Goal: Task Accomplishment & Management: Understand process/instructions

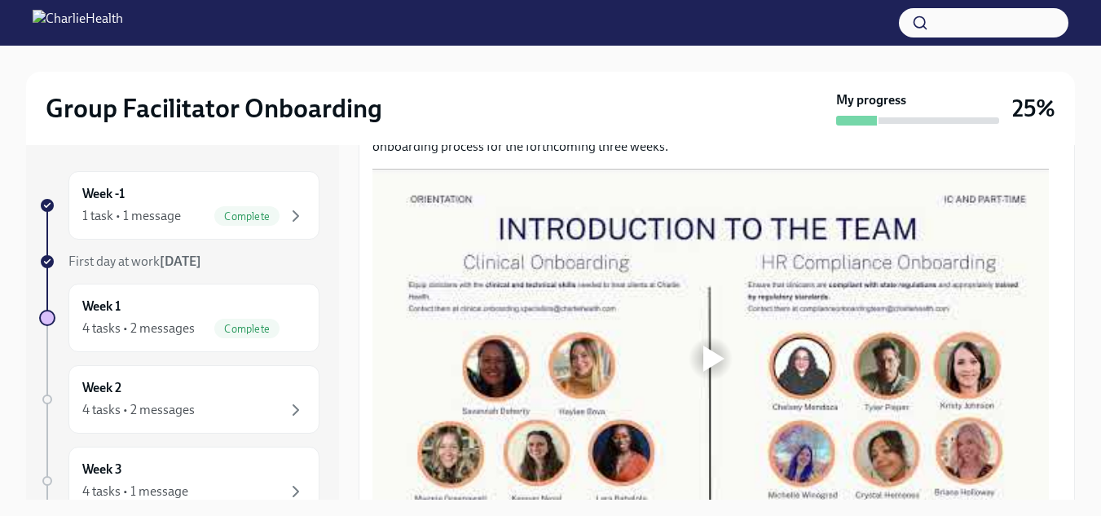
scroll to position [836, 0]
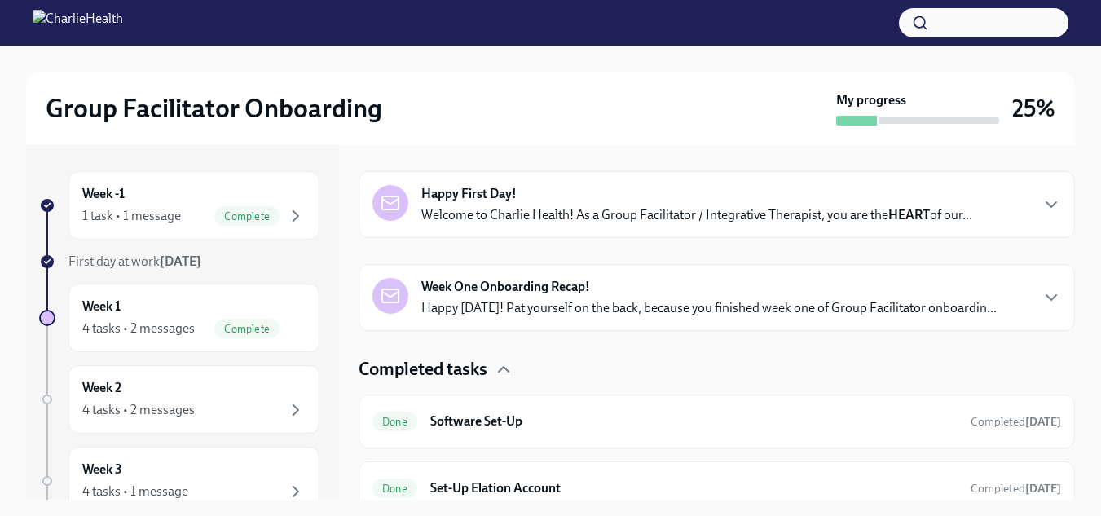
scroll to position [244, 0]
click at [596, 305] on p "Happy [DATE]! Pat yourself on the back, because you finished week one of Group …" at bounding box center [708, 307] width 575 height 18
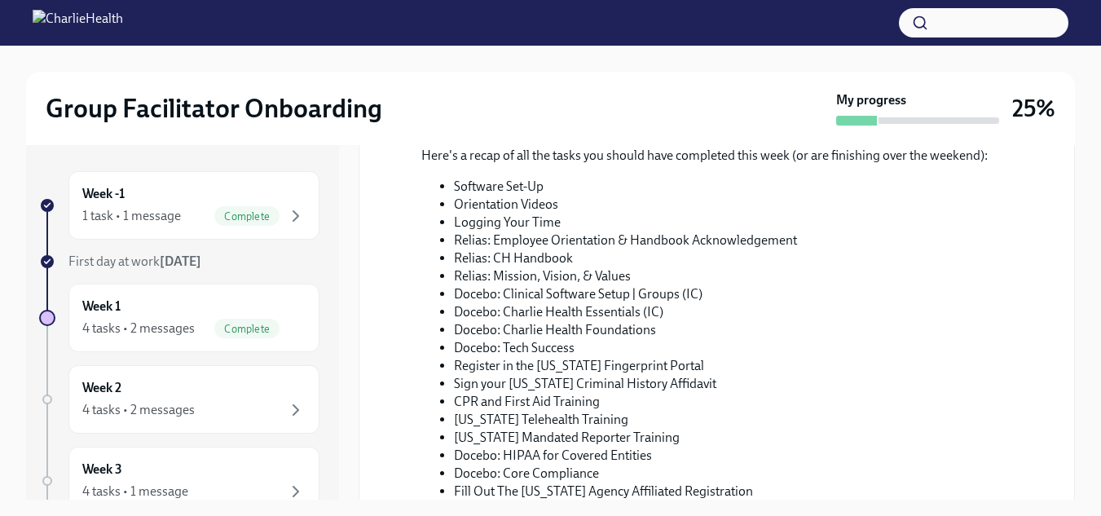
scroll to position [852, 0]
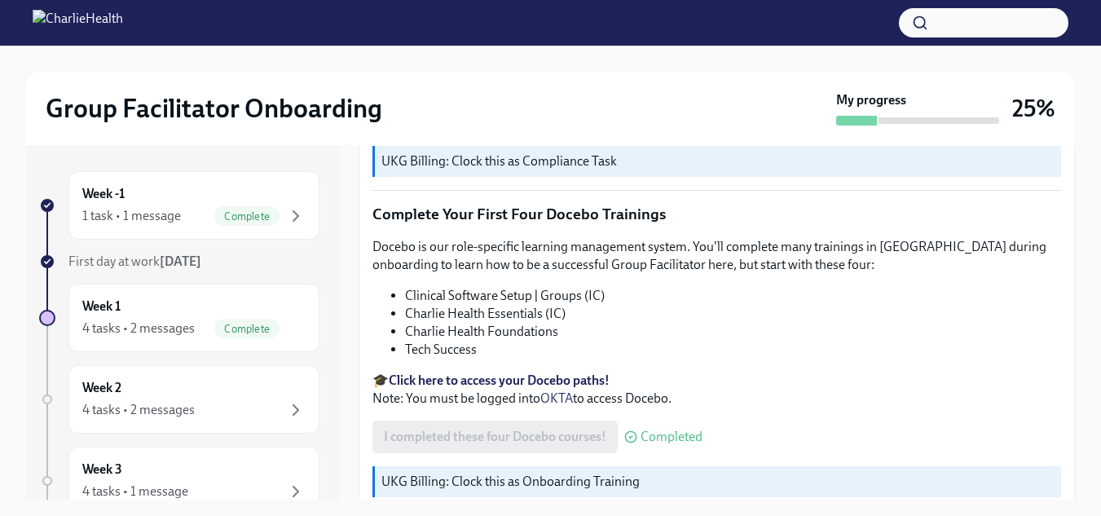
scroll to position [29, 0]
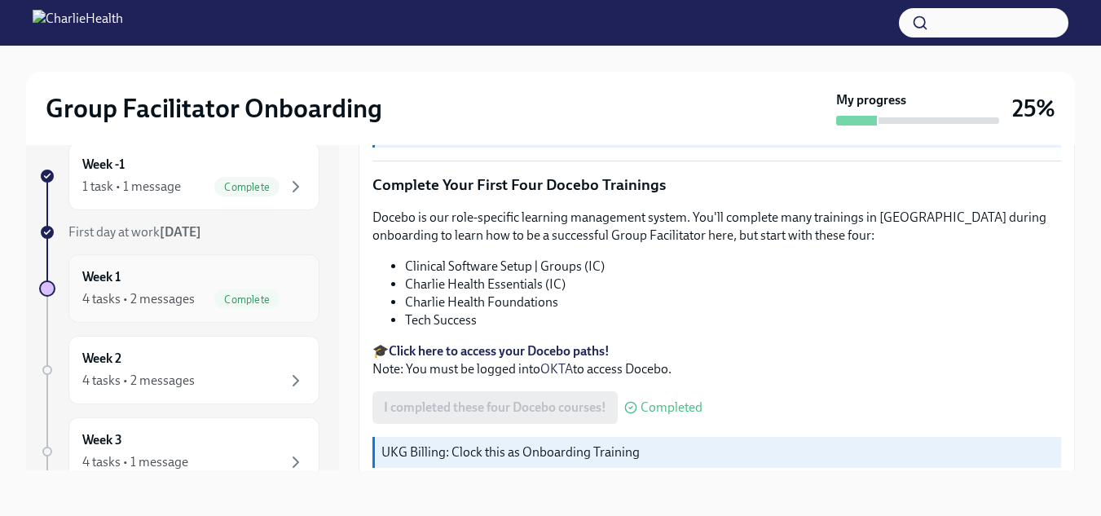
click at [178, 283] on div "Week 1 4 tasks • 2 messages Complete" at bounding box center [193, 288] width 223 height 41
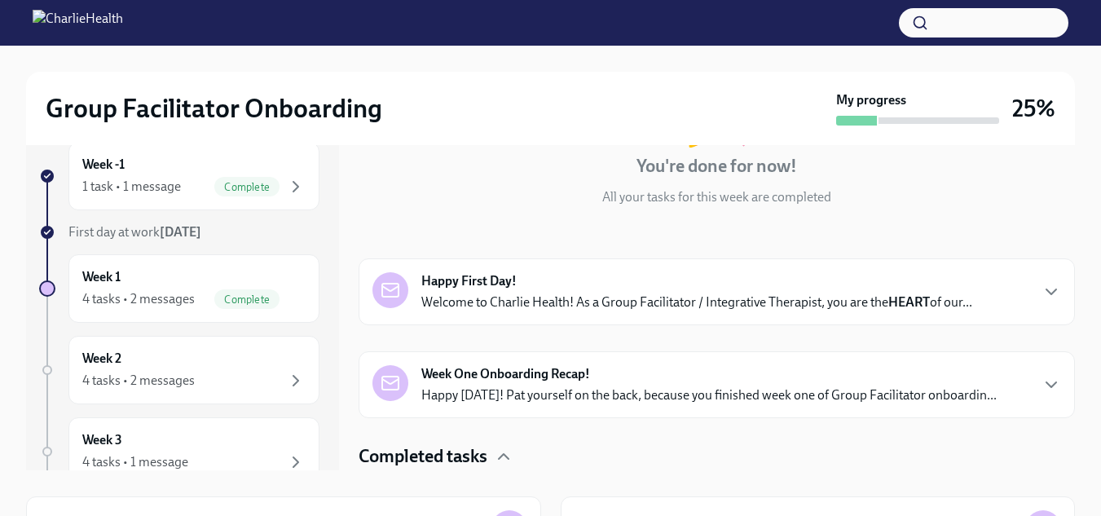
scroll to position [128, 0]
click at [740, 278] on div "Happy First Day! Welcome to Charlie Health! As a Group Facilitator / Integrativ…" at bounding box center [696, 290] width 551 height 39
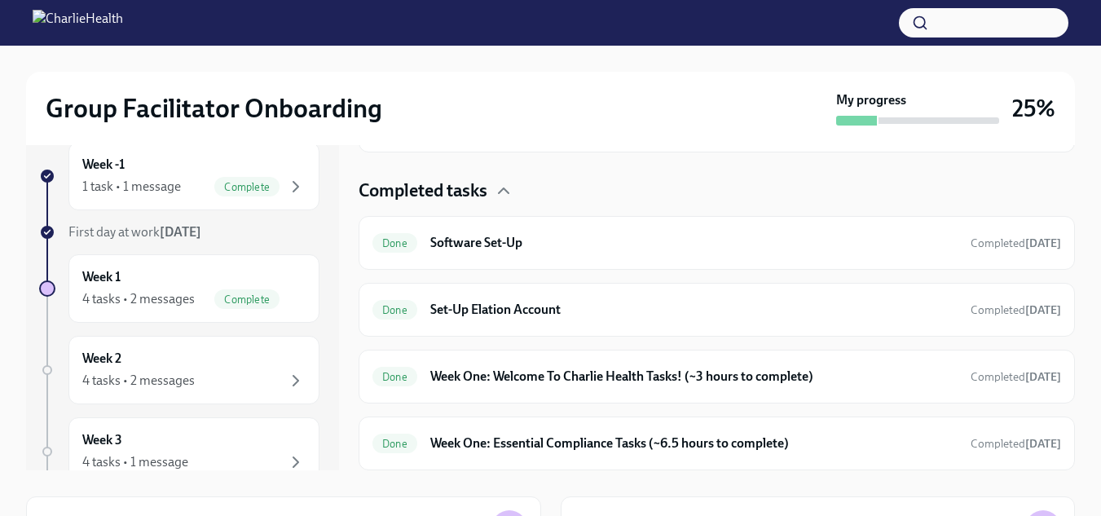
scroll to position [1123, 0]
click at [741, 376] on h6 "Week One: Welcome To Charlie Health Tasks! (~3 hours to complete)" at bounding box center [693, 377] width 527 height 18
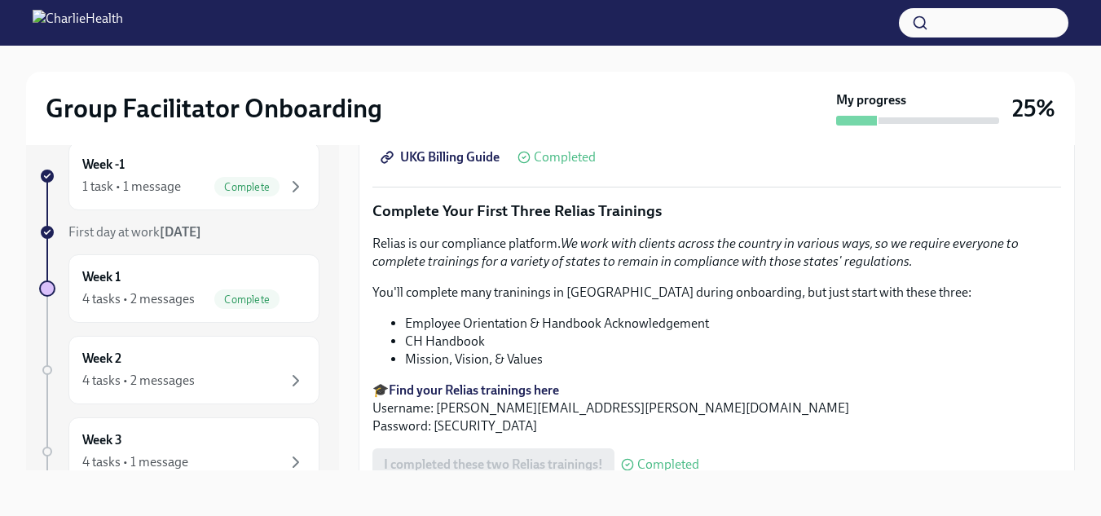
scroll to position [2283, 0]
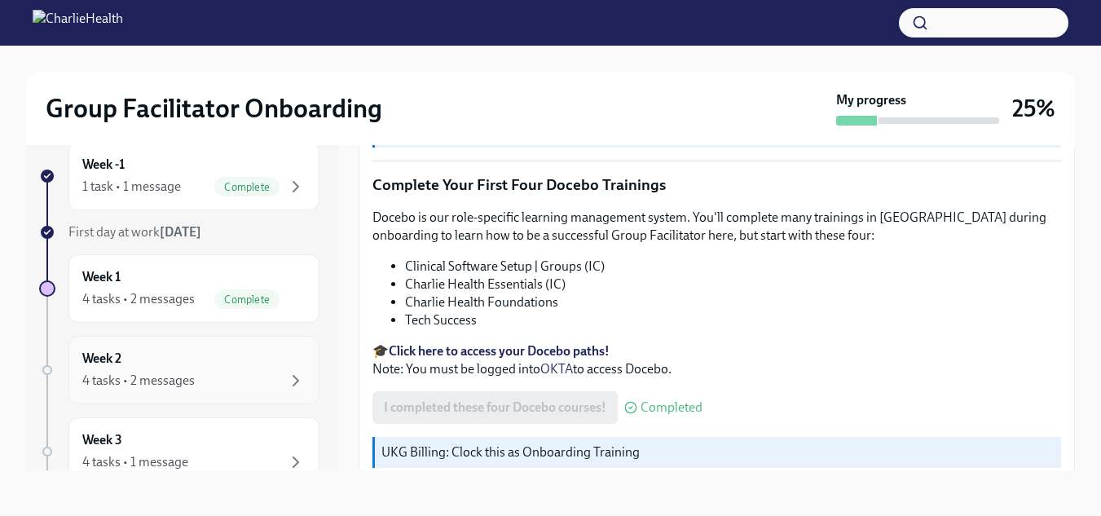
click at [178, 367] on div "Week 2 4 tasks • 2 messages" at bounding box center [193, 370] width 223 height 41
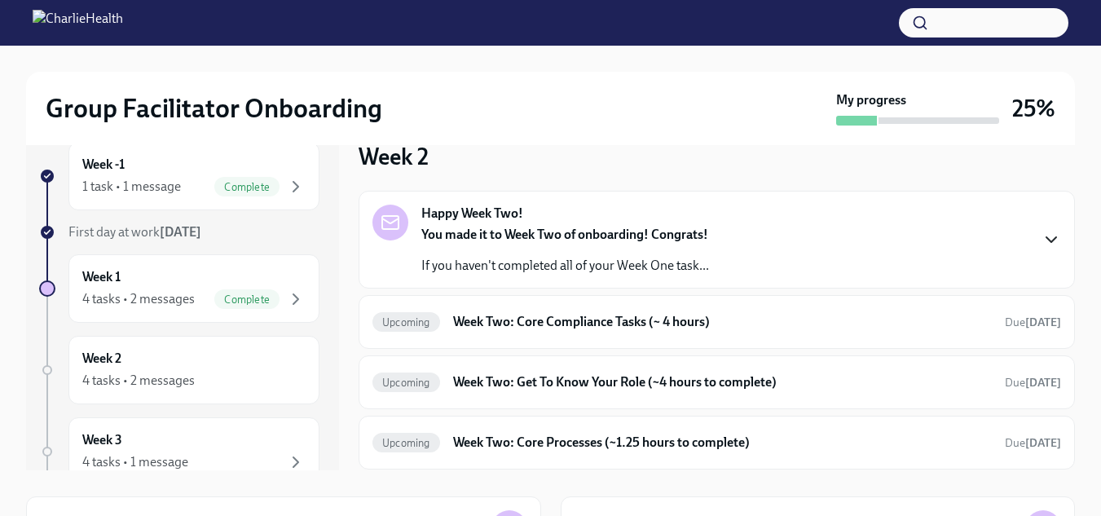
click at [1042, 236] on icon "button" at bounding box center [1052, 240] width 20 height 20
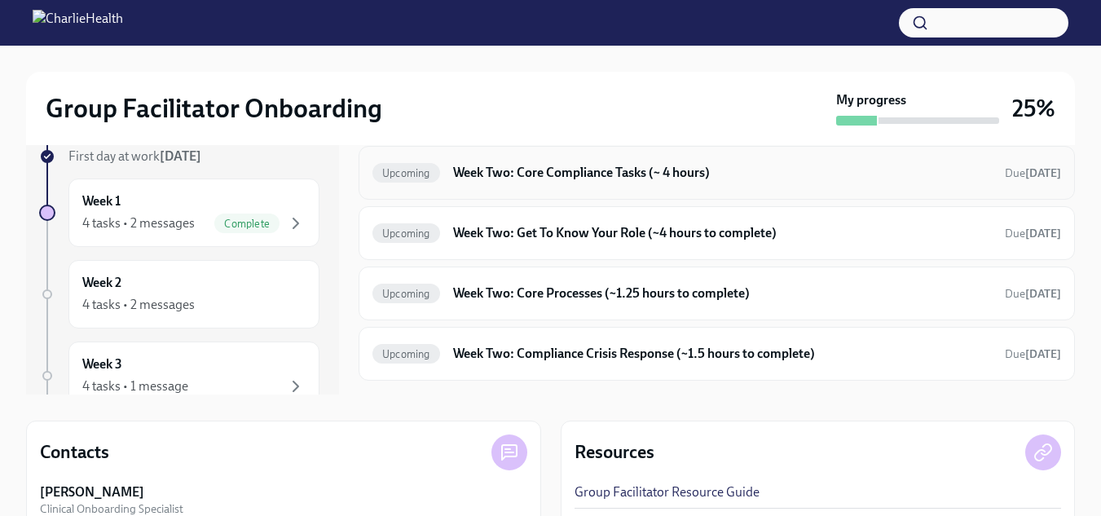
scroll to position [327, 0]
